Goal: Information Seeking & Learning: Learn about a topic

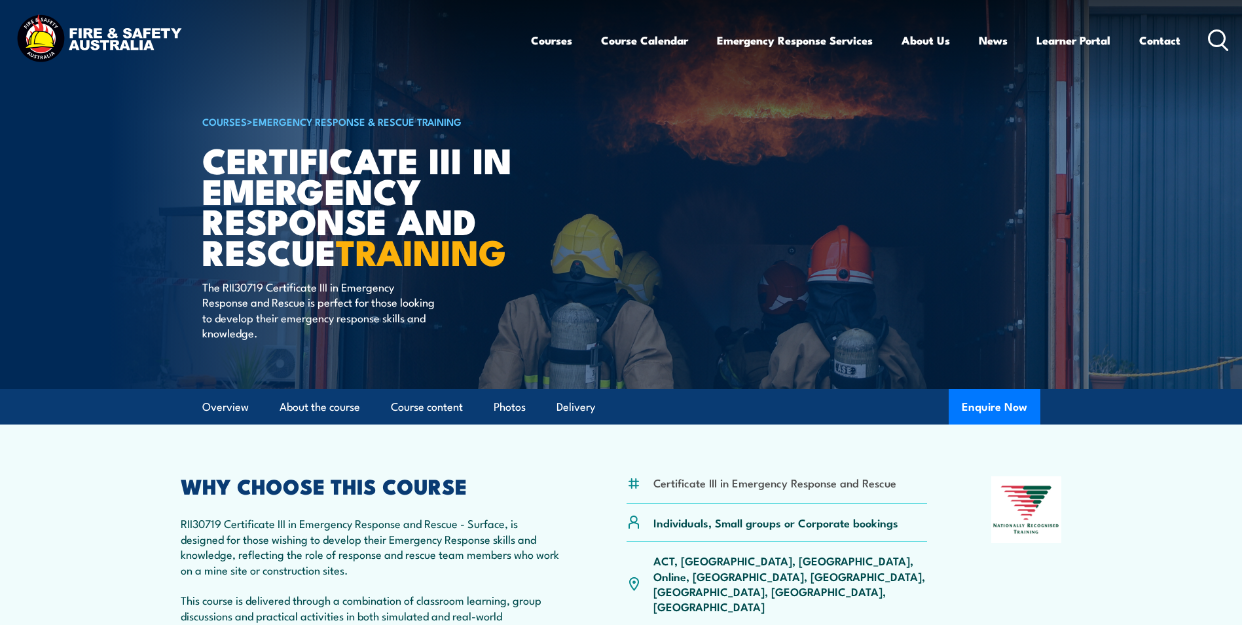
click at [257, 189] on h1 "Certificate III in Emergency Response and Rescue TRAINING" at bounding box center [364, 205] width 324 height 122
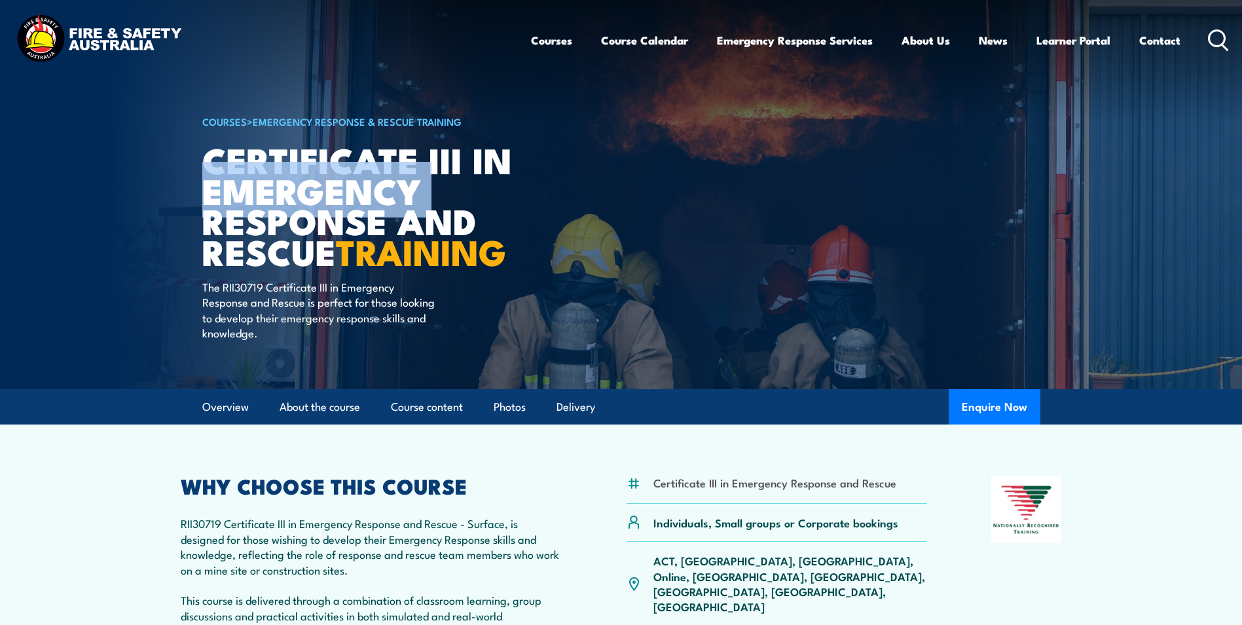
click at [257, 189] on h1 "Certificate III in Emergency Response and Rescue TRAINING" at bounding box center [364, 205] width 324 height 122
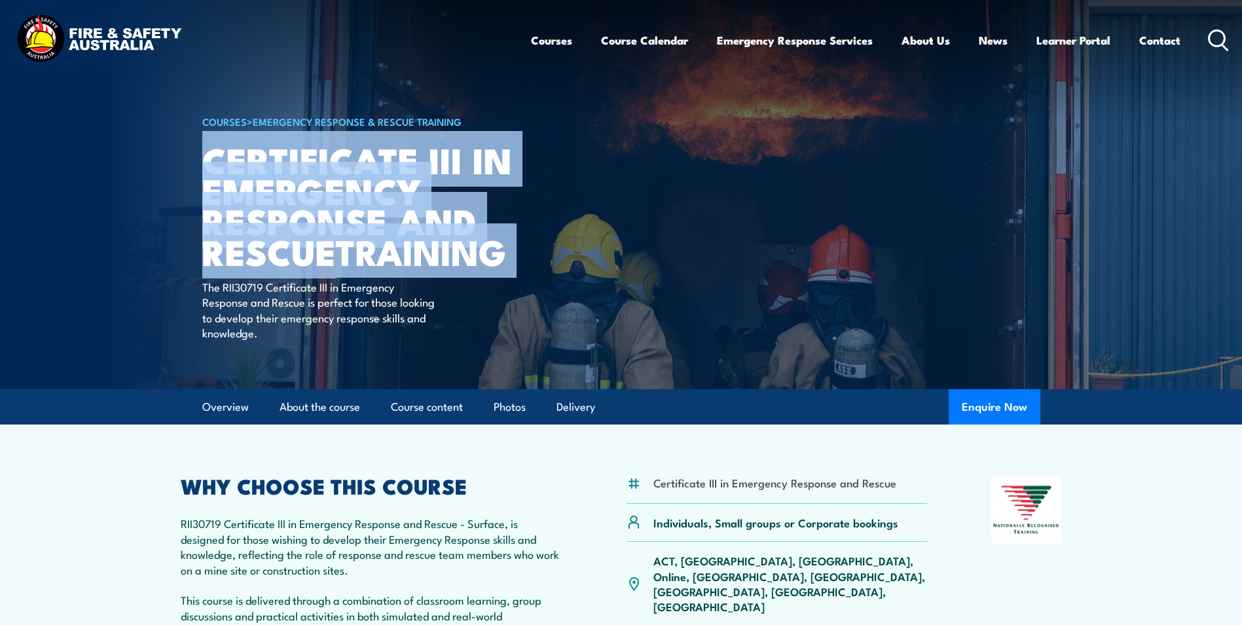
click at [257, 189] on h1 "Certificate III in Emergency Response and Rescue TRAINING" at bounding box center [364, 205] width 324 height 122
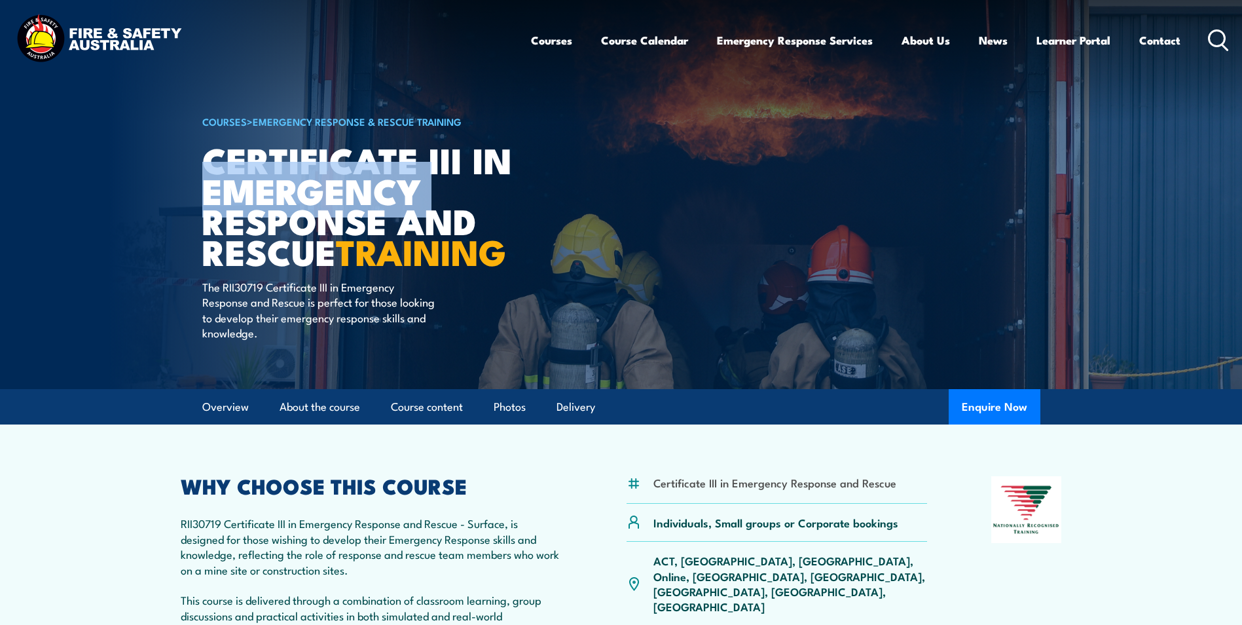
click at [257, 189] on h1 "Certificate III in Emergency Response and Rescue TRAINING" at bounding box center [364, 205] width 324 height 122
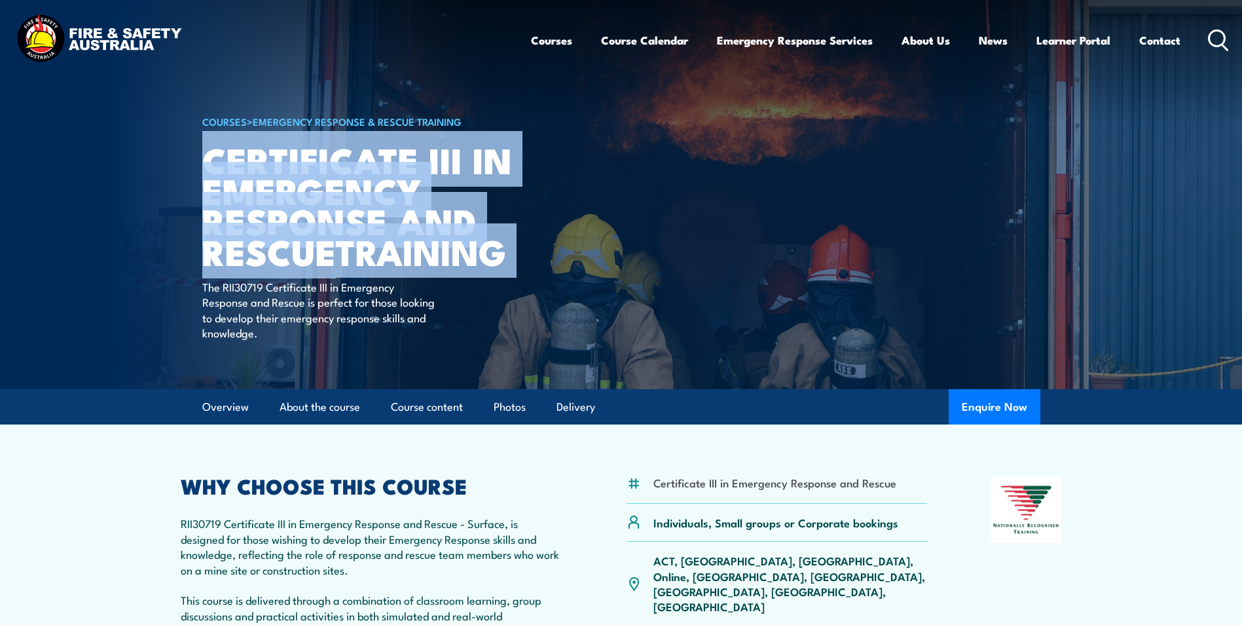
click at [257, 189] on h1 "Certificate III in Emergency Response and Rescue TRAINING" at bounding box center [364, 205] width 324 height 122
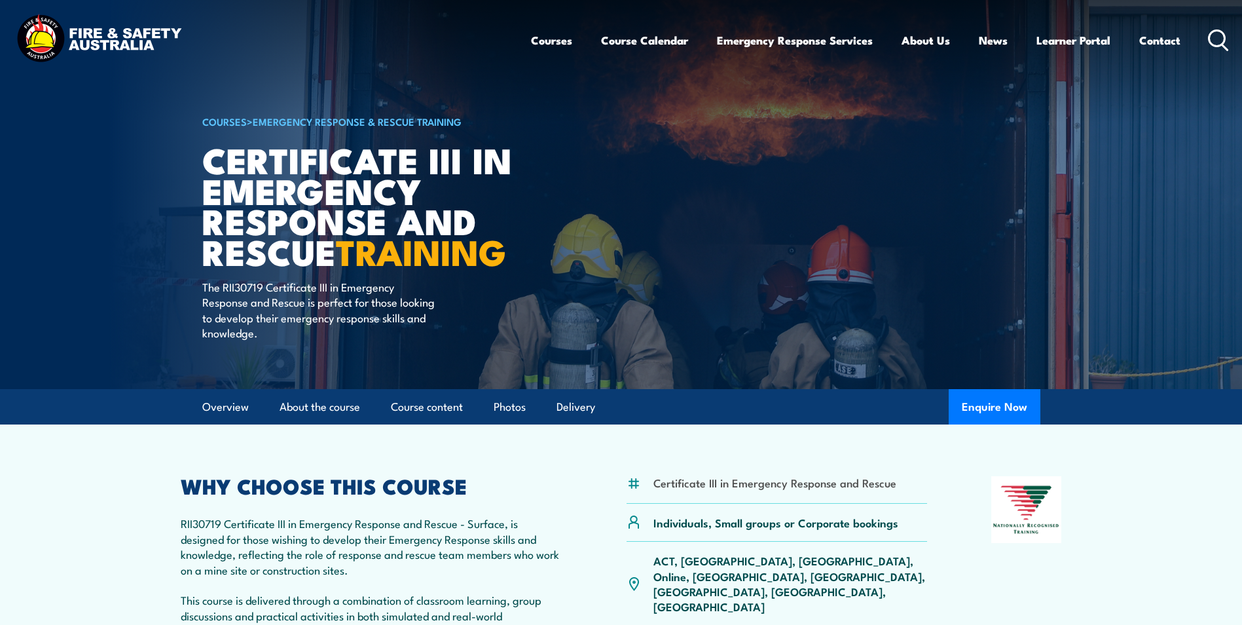
drag, startPoint x: 257, startPoint y: 189, endPoint x: 244, endPoint y: 316, distance: 127.7
click at [244, 316] on p "The RII30719 Certificate III in Emergency Response and Rescue is perfect for th…" at bounding box center [321, 310] width 239 height 62
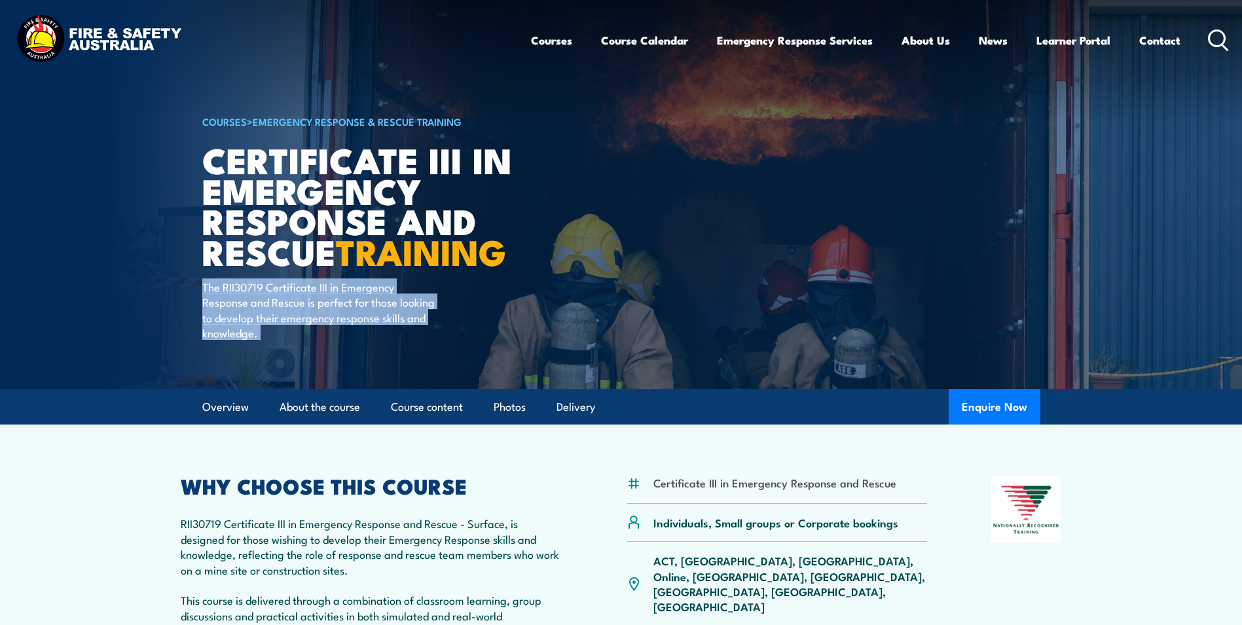
click at [244, 316] on p "The RII30719 Certificate III in Emergency Response and Rescue is perfect for th…" at bounding box center [321, 310] width 239 height 62
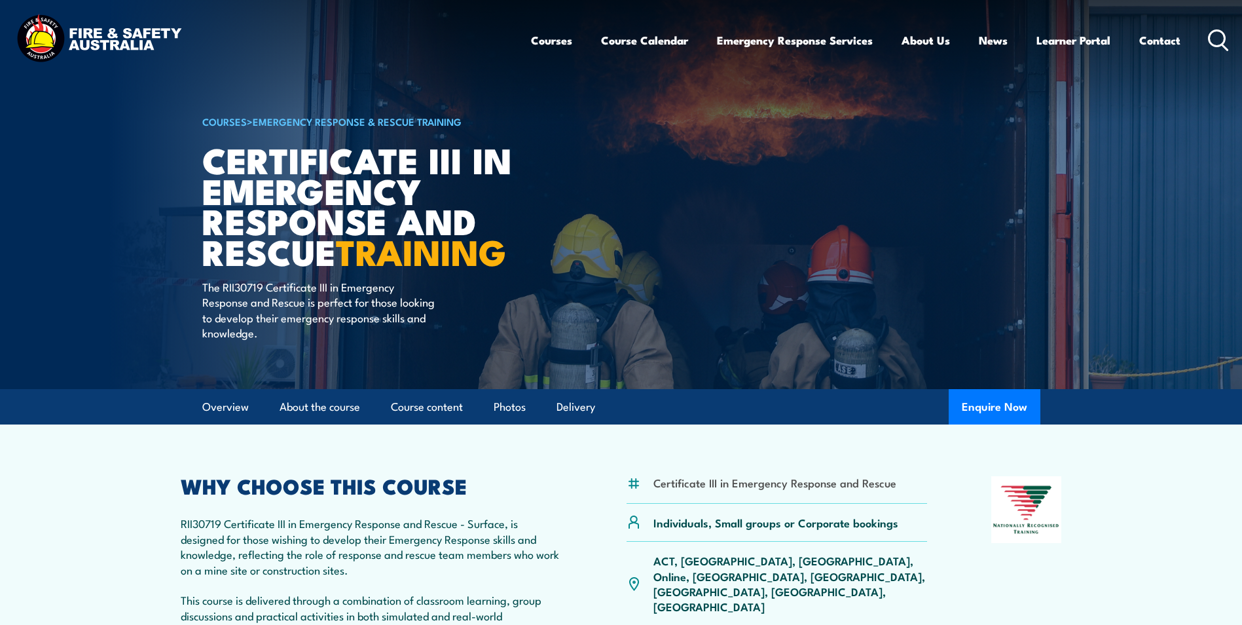
click at [326, 559] on p "RII30719 Certificate III in Emergency Response and Rescue - Surface, is designe…" at bounding box center [372, 607] width 383 height 184
drag, startPoint x: 250, startPoint y: 301, endPoint x: 514, endPoint y: 295, distance: 263.4
click at [514, 295] on div "COURSES > Emergency Response & Rescue Training Certificate III in Emergency Res…" at bounding box center [364, 194] width 324 height 389
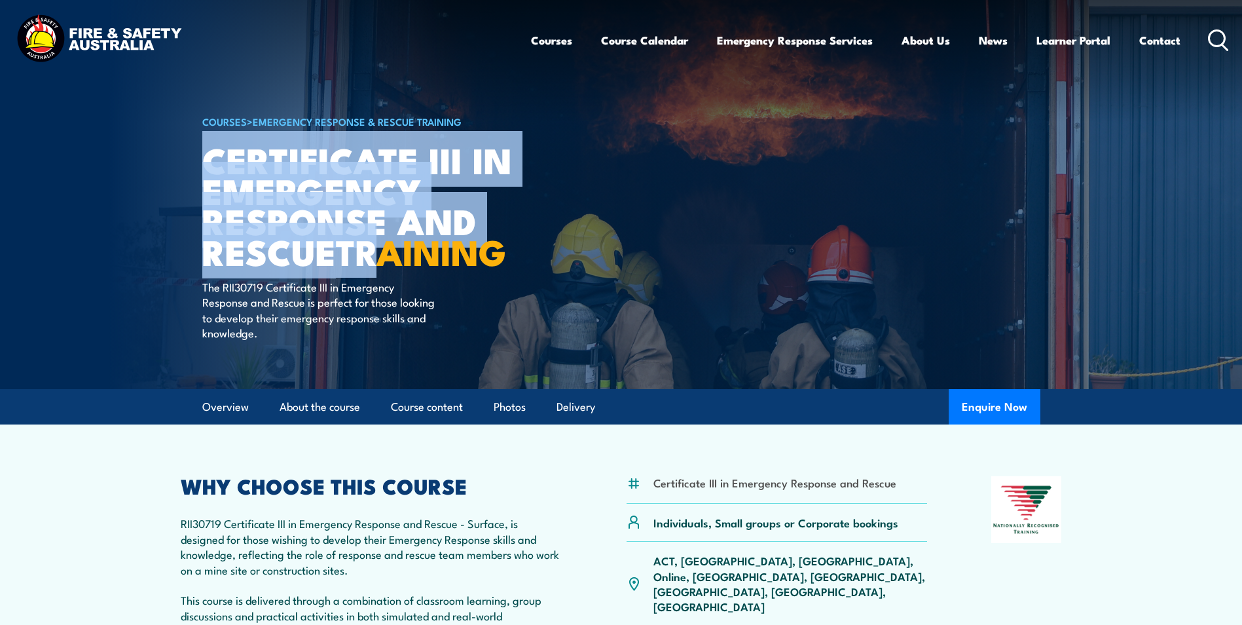
drag, startPoint x: 203, startPoint y: 158, endPoint x: 384, endPoint y: 257, distance: 206.6
click at [384, 257] on h1 "Certificate III in Emergency Response and Rescue TRAINING" at bounding box center [364, 205] width 324 height 122
click at [384, 256] on strong "TRAINING" at bounding box center [421, 250] width 170 height 54
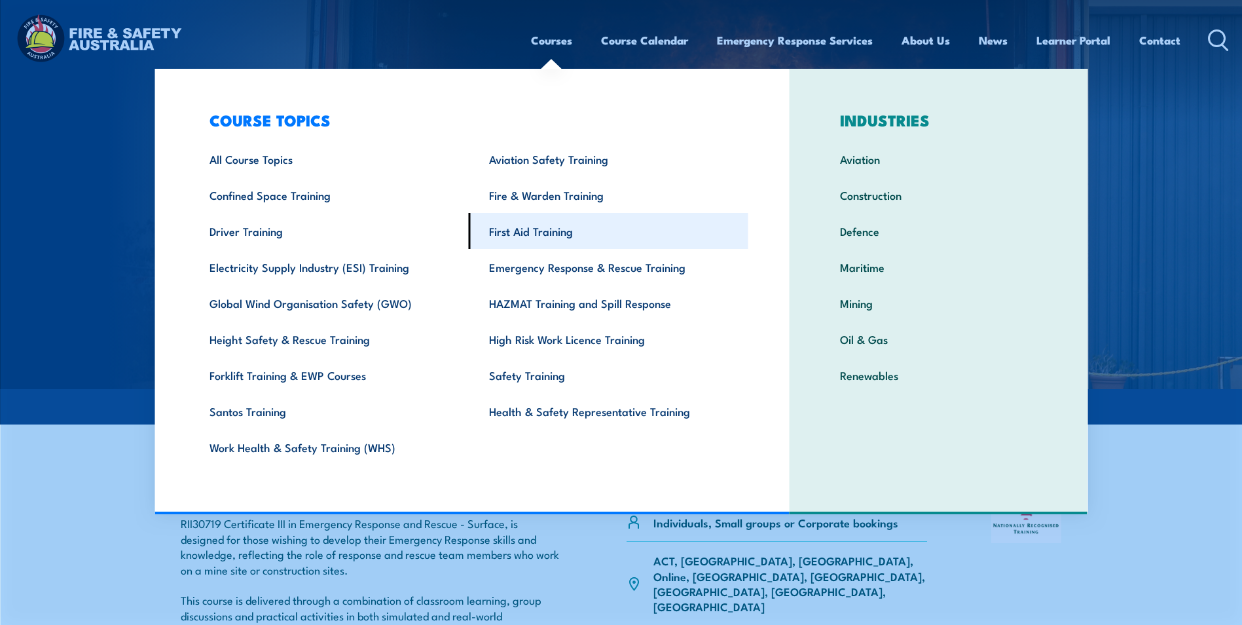
click at [589, 242] on link "First Aid Training" at bounding box center [609, 231] width 280 height 36
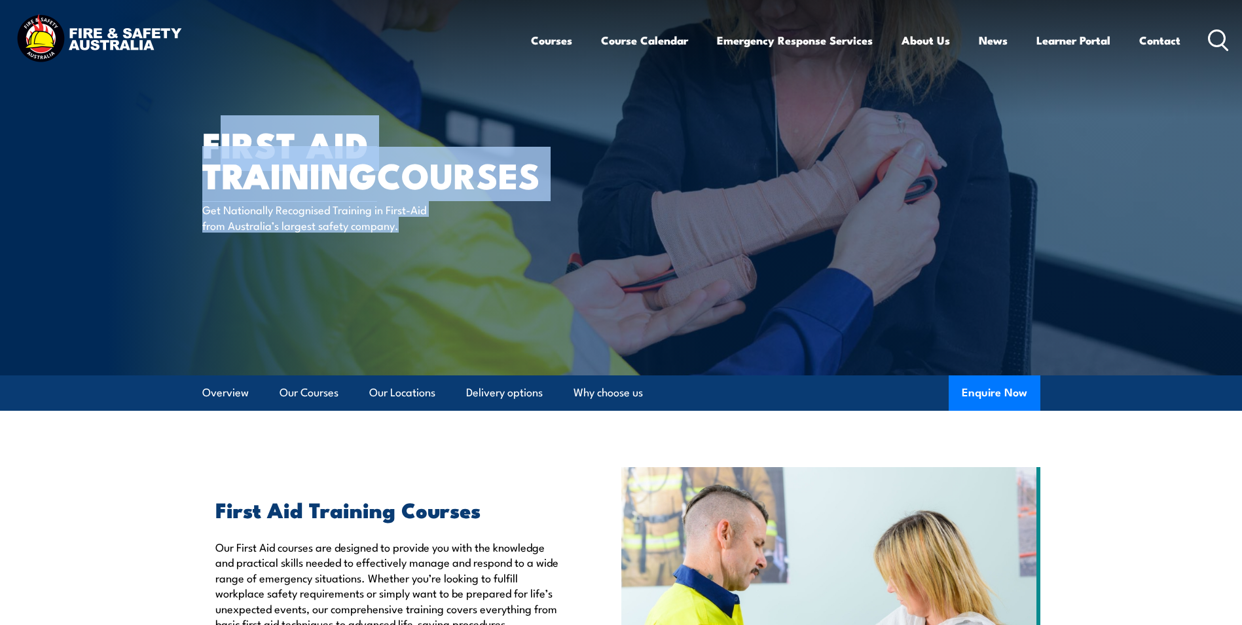
drag, startPoint x: 221, startPoint y: 155, endPoint x: 532, endPoint y: 254, distance: 326.0
click at [532, 254] on article "First Aid Training COURSES Get Nationally Recognised Training in First-Aid from…" at bounding box center [621, 187] width 838 height 375
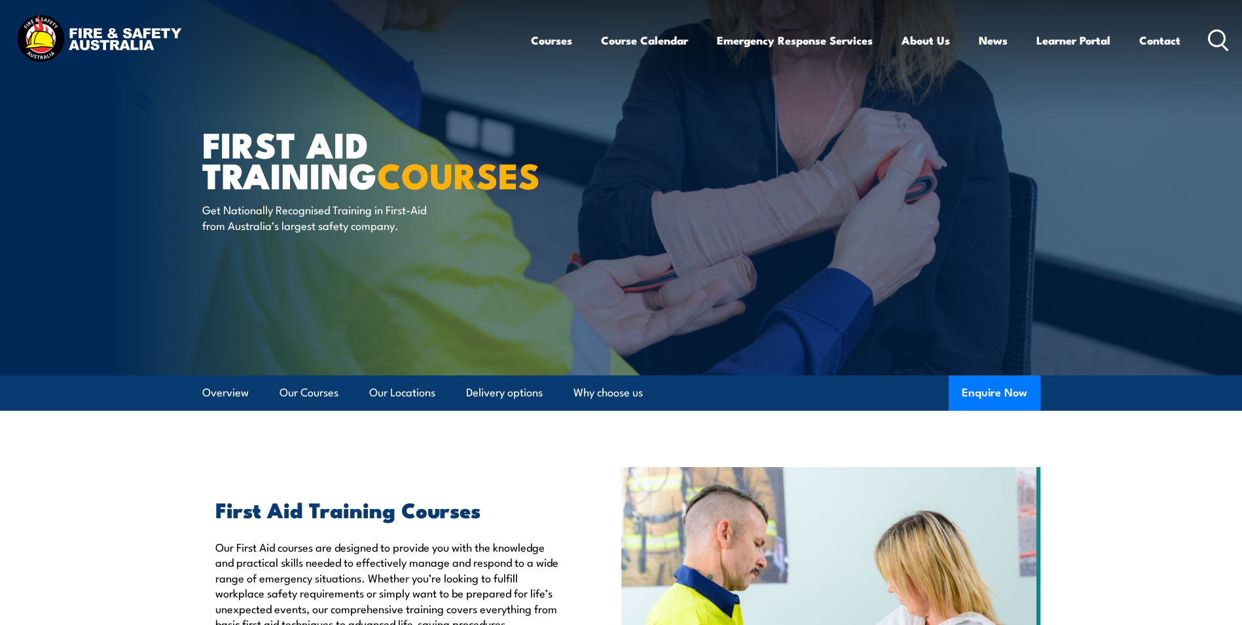
click at [419, 500] on h2 "First Aid Training Courses" at bounding box center [388, 509] width 346 height 18
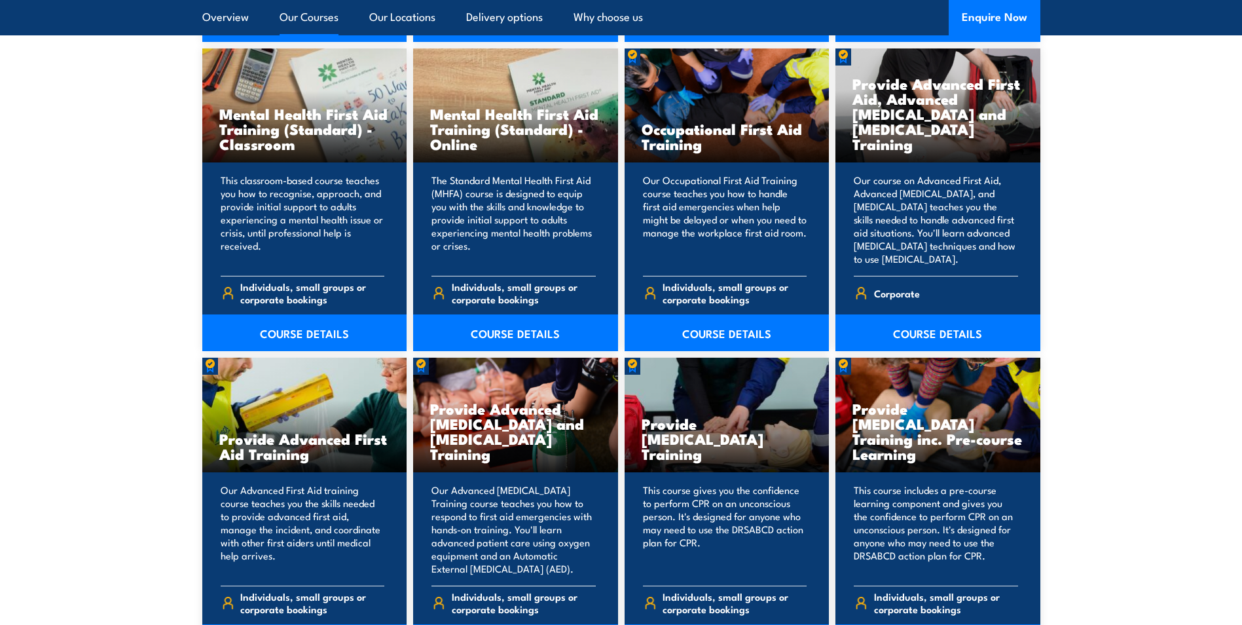
scroll to position [1899, 0]
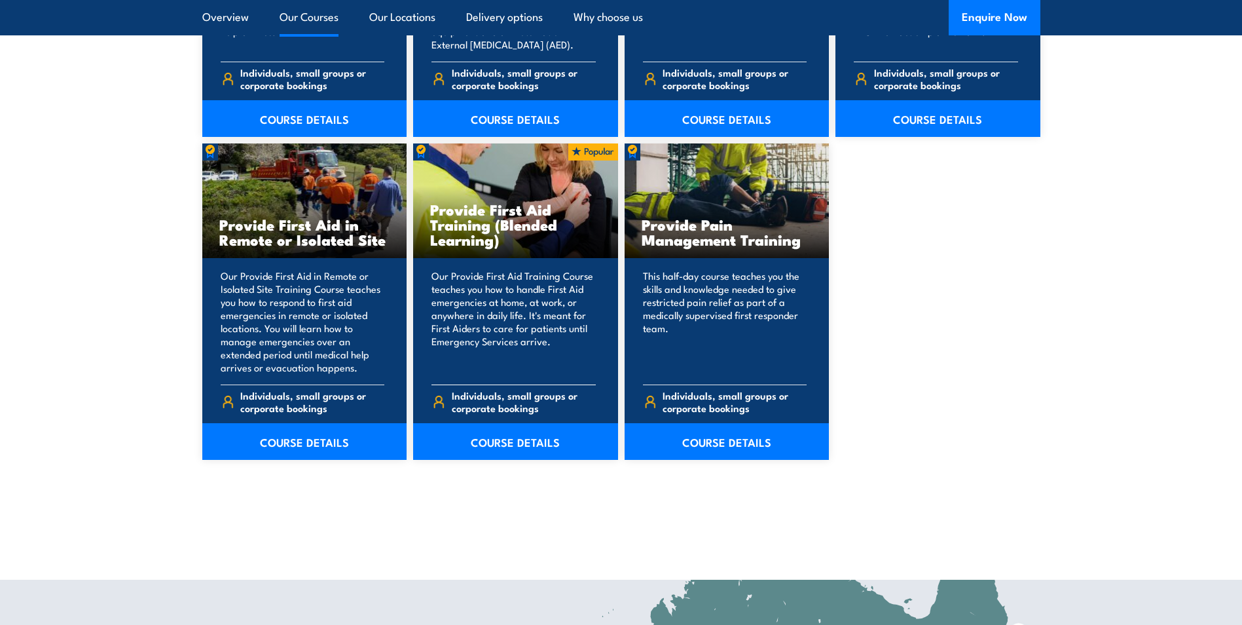
click at [531, 233] on h3 "Provide First Aid Training (Blended Learning)" at bounding box center [515, 224] width 171 height 45
click at [506, 444] on link "COURSE DETAILS" at bounding box center [515, 441] width 205 height 37
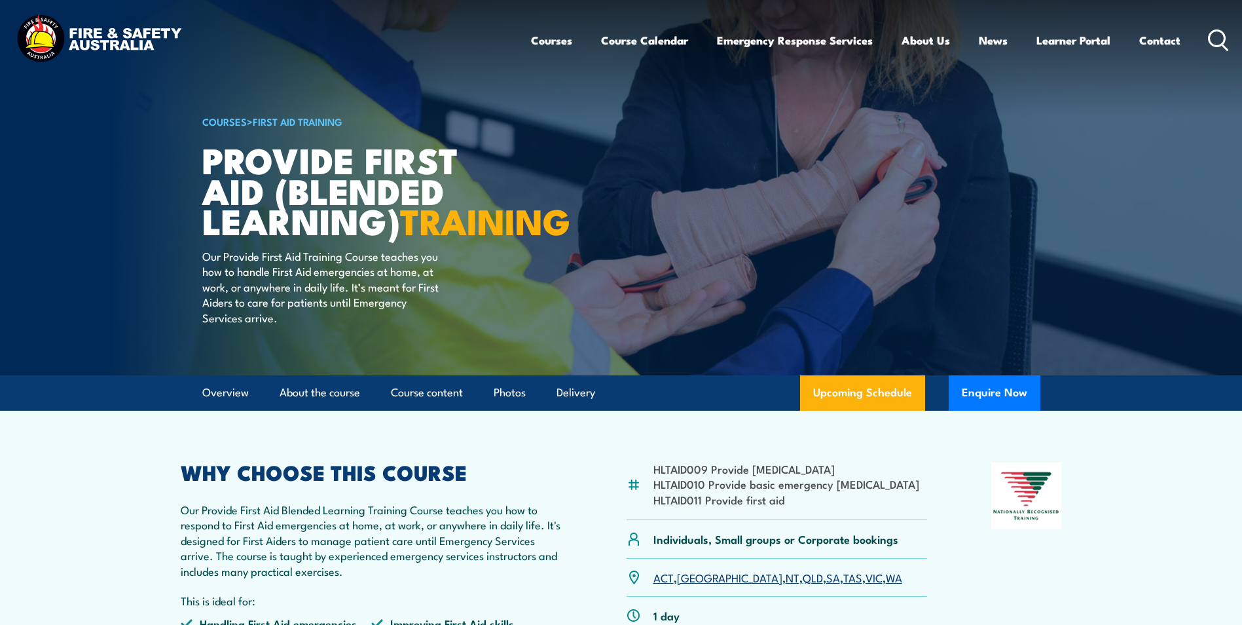
click at [343, 217] on h1 "Provide First Aid (Blended Learning) TRAINING" at bounding box center [364, 190] width 324 height 92
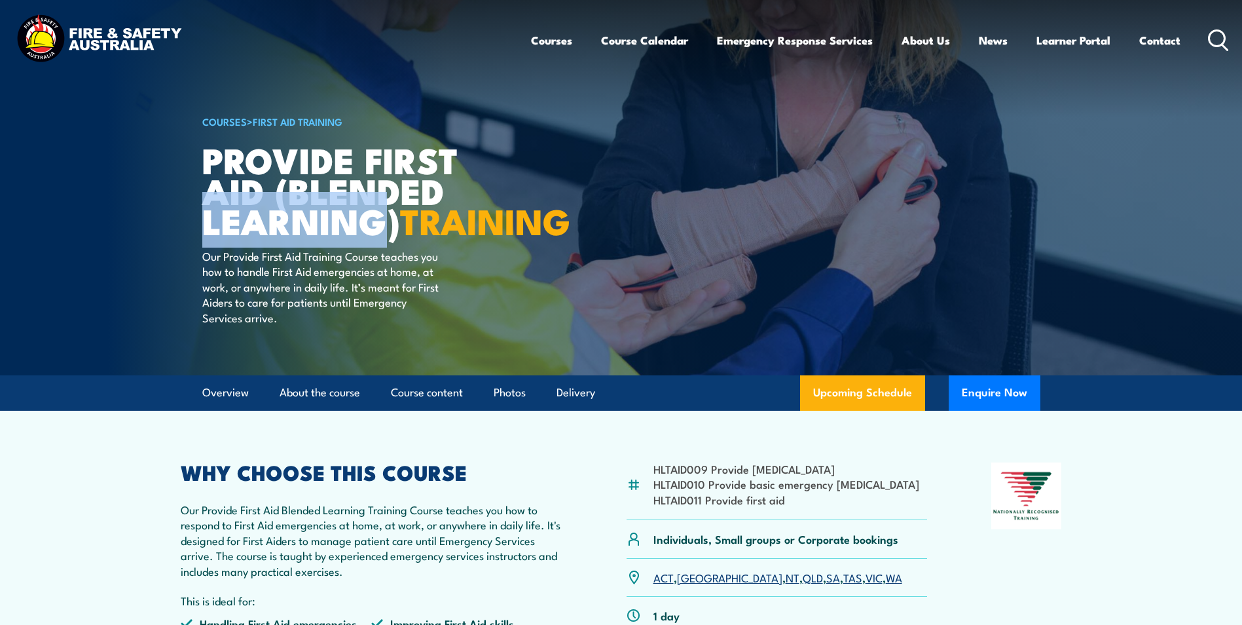
click at [343, 217] on h1 "Provide First Aid (Blended Learning) TRAINING" at bounding box center [364, 190] width 324 height 92
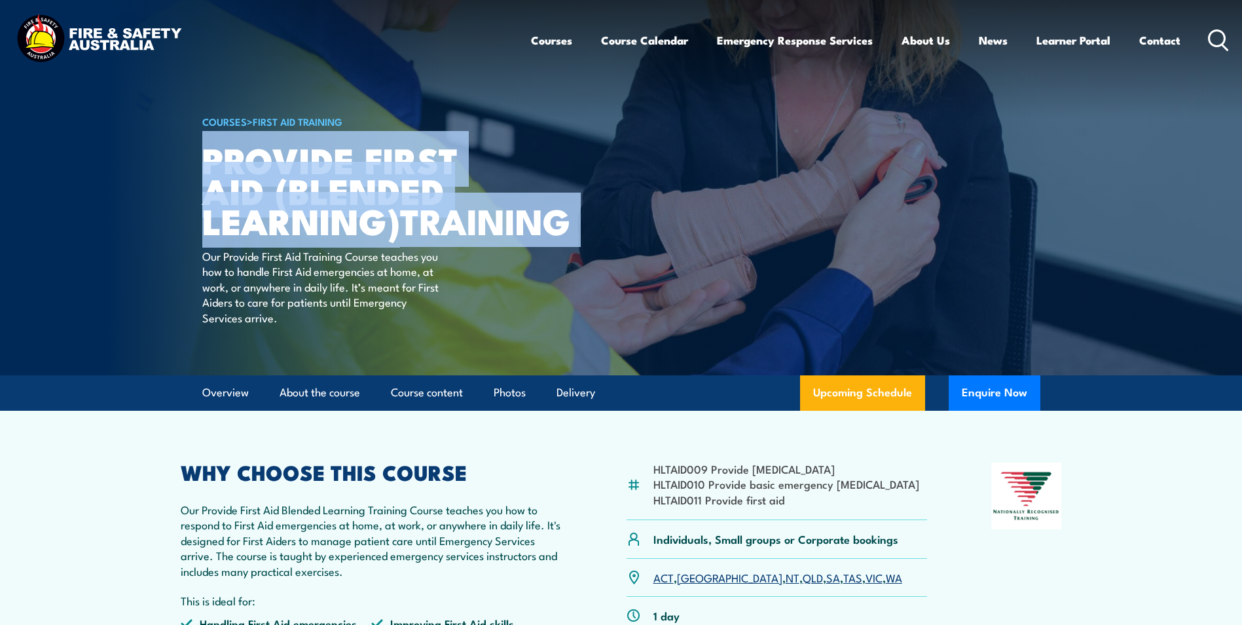
click at [343, 217] on h1 "Provide First Aid (Blended Learning) TRAINING" at bounding box center [364, 190] width 324 height 92
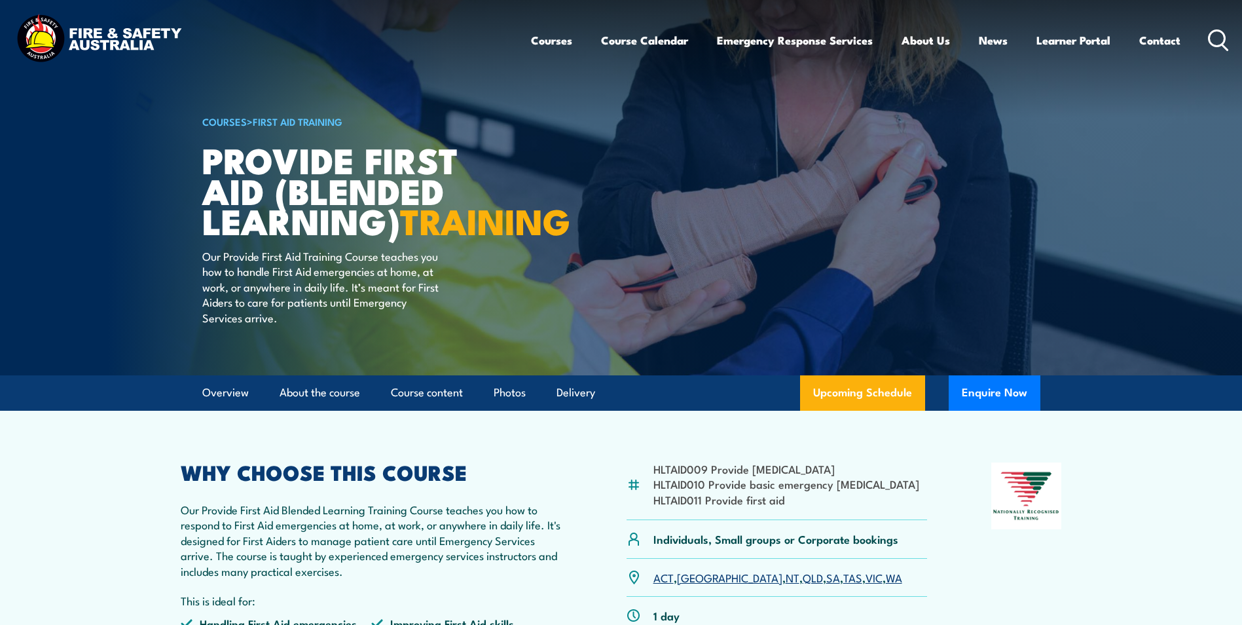
drag, startPoint x: 343, startPoint y: 217, endPoint x: 368, endPoint y: 283, distance: 70.1
click at [368, 283] on p "Our Provide First Aid Training Course teaches you how to handle First Aid emerg…" at bounding box center [321, 286] width 239 height 77
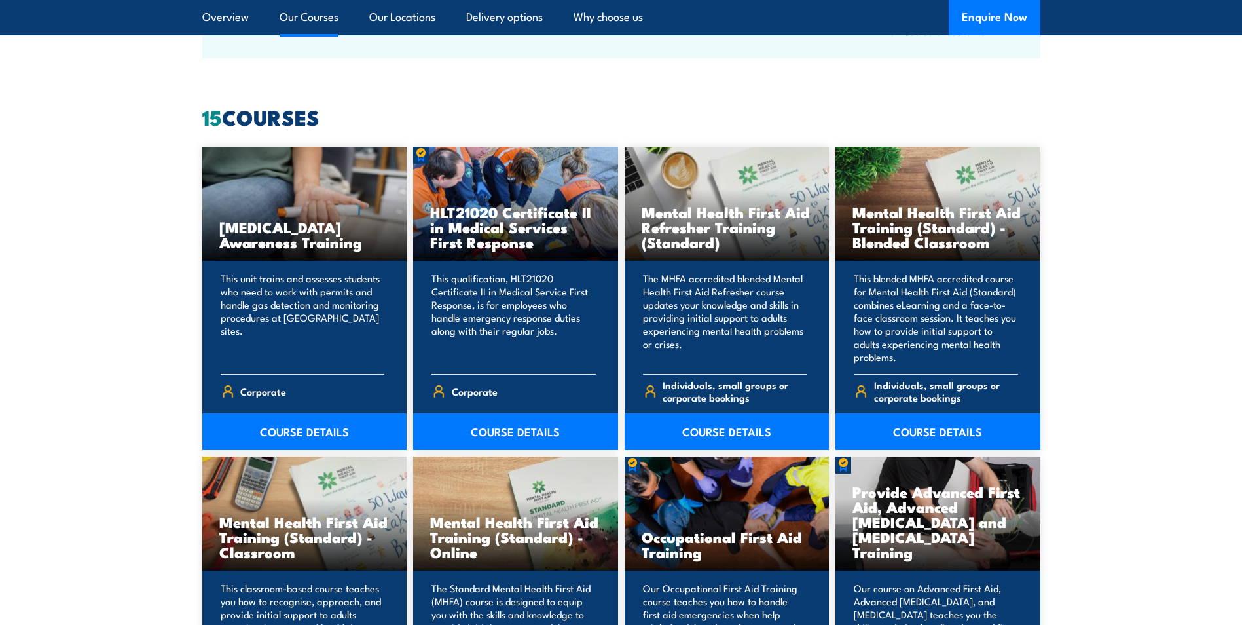
scroll to position [982, 0]
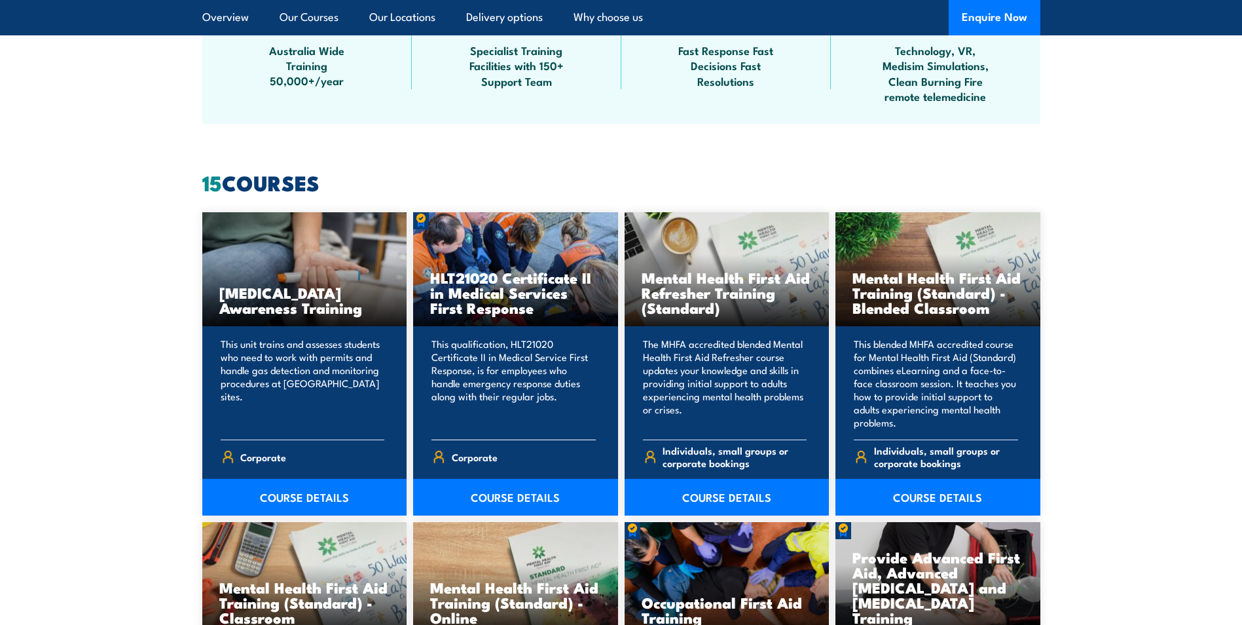
click at [539, 272] on h3 "HLT21020 Certificate II in Medical Services First Response" at bounding box center [515, 292] width 171 height 45
click at [539, 276] on h3 "HLT21020 Certificate II in Medical Services First Response" at bounding box center [515, 292] width 171 height 45
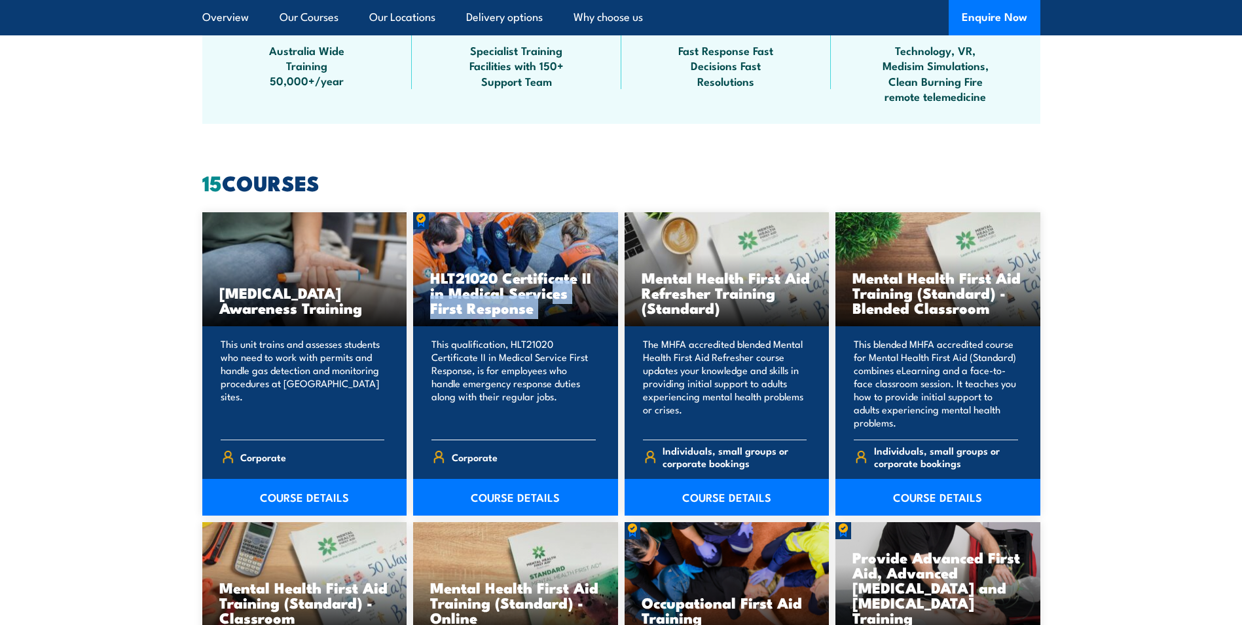
copy div "HLT21020 Certificate II in Medical Services First Response"
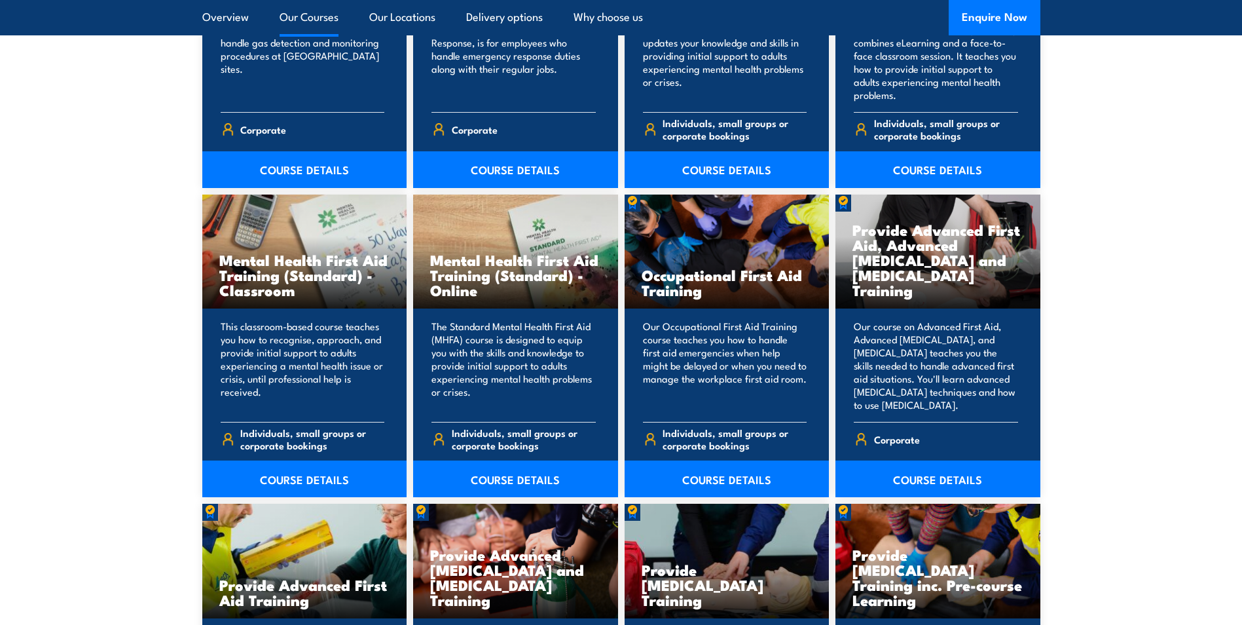
scroll to position [1703, 0]
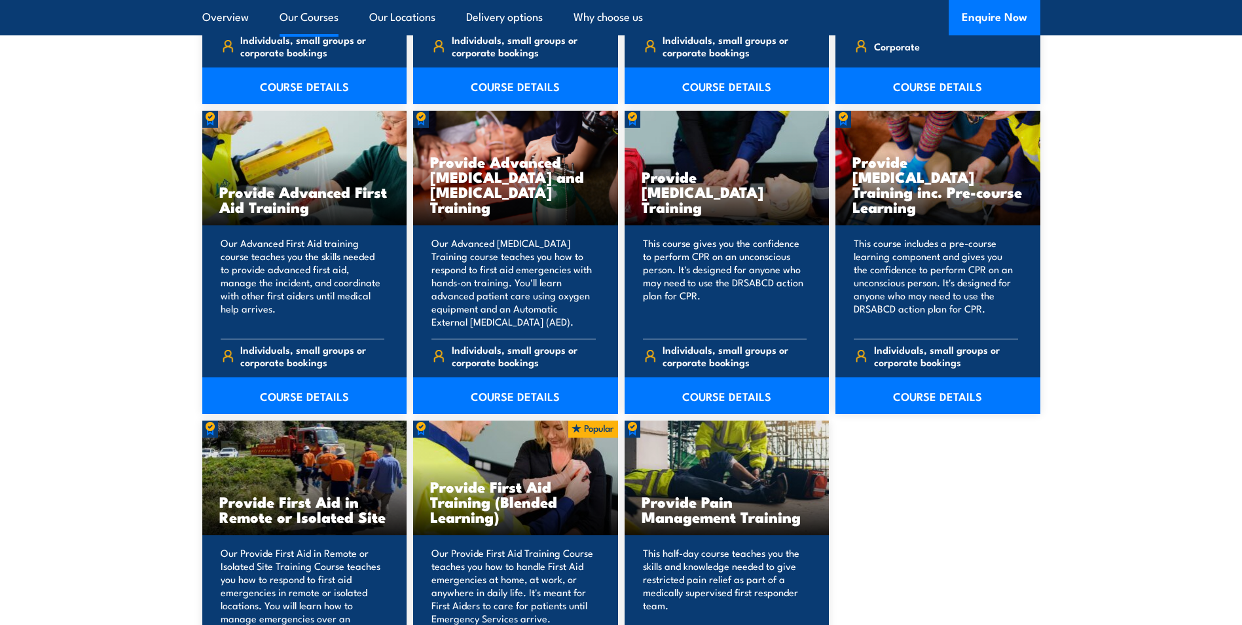
click at [920, 490] on div "Anaphylaxis Awareness Training This unit trains and assesses students who need …" at bounding box center [621, 115] width 838 height 1246
